Goal: Register for event/course

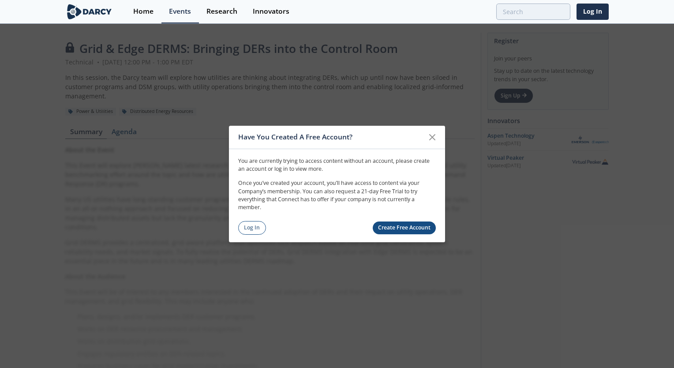
drag, startPoint x: 0, startPoint y: 0, endPoint x: 258, endPoint y: 217, distance: 336.9
click at [258, 217] on div "Have You Created A Free Account? You are currently trying to access content wit…" at bounding box center [337, 184] width 216 height 116
click at [250, 230] on link "Log In" at bounding box center [252, 228] width 28 height 14
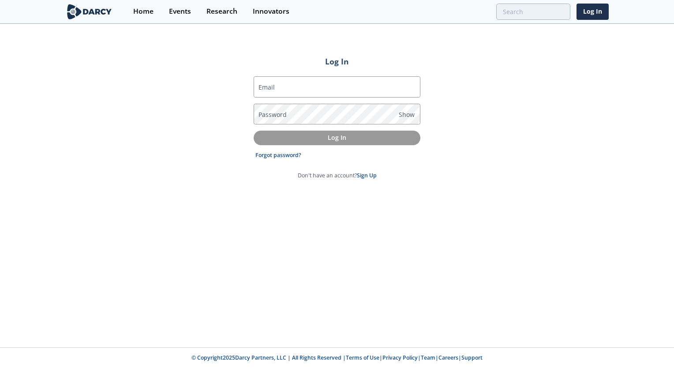
click at [300, 100] on form "Email Password Show Log In Forgot password? Don't have an account? Sign Up" at bounding box center [337, 128] width 167 height 104
click at [304, 87] on input "Email" at bounding box center [337, 86] width 167 height 21
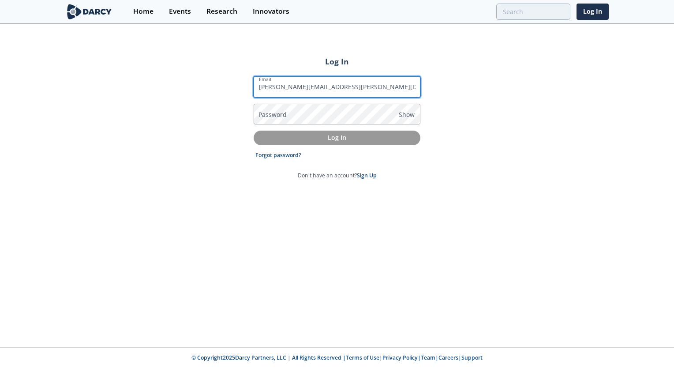
type input "[PERSON_NAME][EMAIL_ADDRESS][PERSON_NAME][DOMAIN_NAME]"
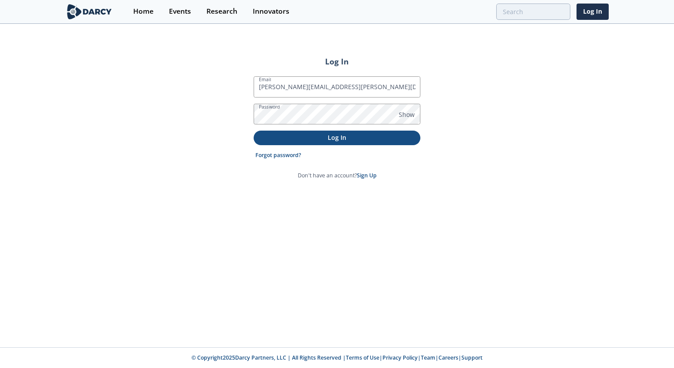
click at [339, 135] on p "Log In" at bounding box center [337, 137] width 154 height 9
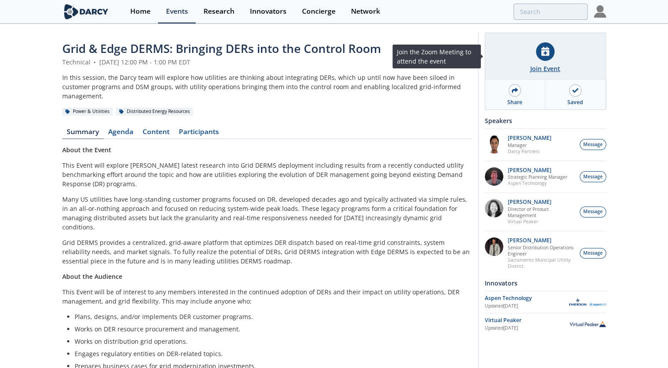
click at [543, 71] on div "Join Event" at bounding box center [545, 68] width 30 height 9
